Goal: Information Seeking & Learning: Learn about a topic

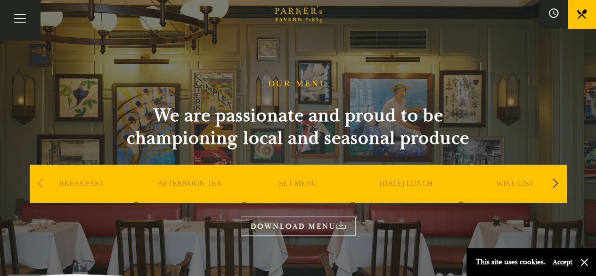
click at [555, 182] on div "Next slide" at bounding box center [555, 183] width 13 height 21
click at [509, 185] on link "A LA CARTE" at bounding box center [515, 198] width 44 height 38
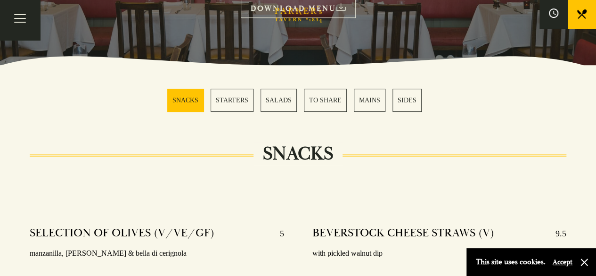
scroll to position [210, 0]
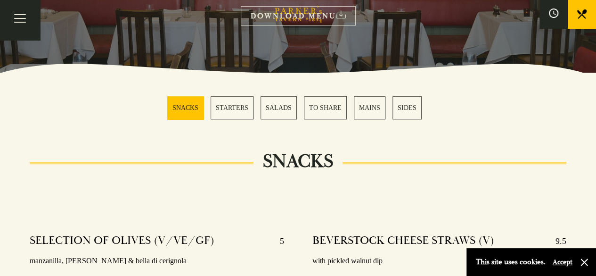
click at [376, 107] on link "MAINS" at bounding box center [370, 107] width 32 height 23
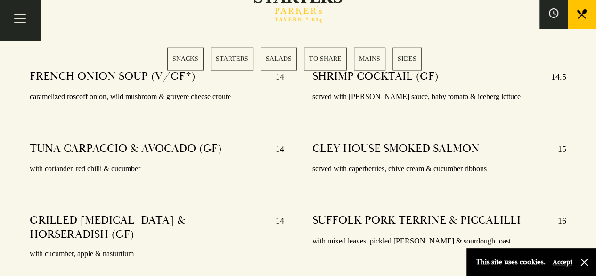
scroll to position [789, 0]
